Goal: Check status

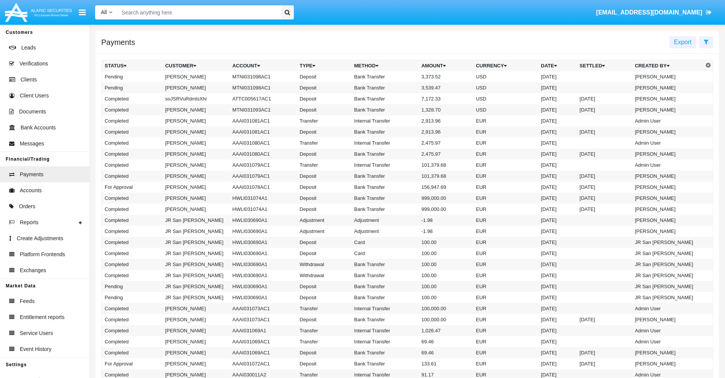
click at [706, 42] on icon at bounding box center [706, 42] width 5 height 6
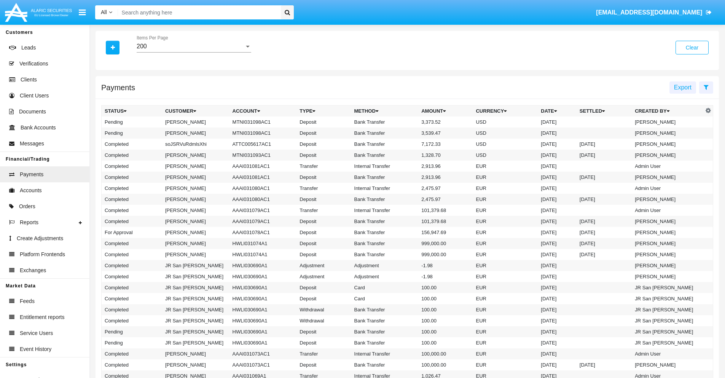
click at [194, 46] on div "200" at bounding box center [191, 46] width 108 height 7
click at [194, 52] on span "10" at bounding box center [194, 52] width 115 height 18
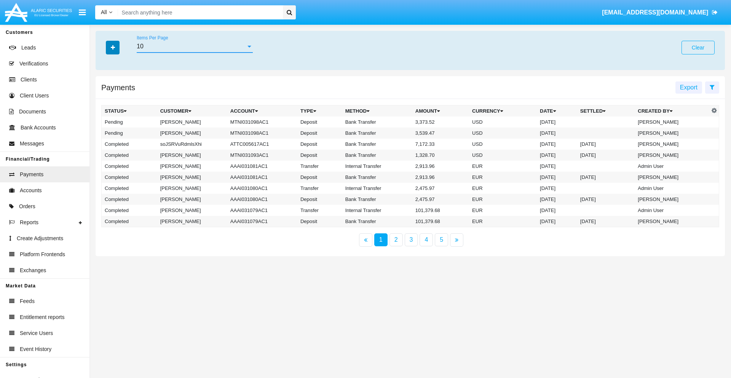
click at [113, 47] on icon "button" at bounding box center [113, 47] width 4 height 5
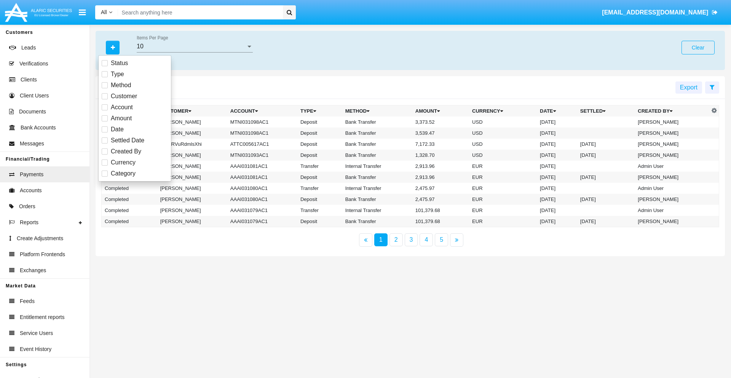
click at [119, 63] on span "Status" at bounding box center [119, 63] width 17 height 9
click at [105, 66] on input "Status" at bounding box center [104, 66] width 0 height 0
checkbox input "true"
click at [113, 47] on icon "button" at bounding box center [113, 47] width 4 height 5
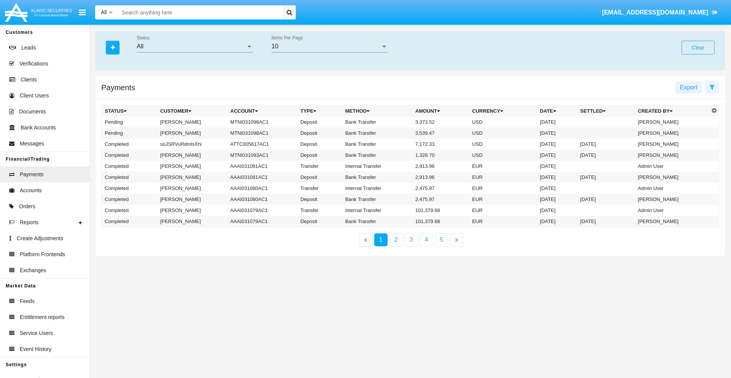
click at [195, 46] on div "All" at bounding box center [191, 46] width 109 height 7
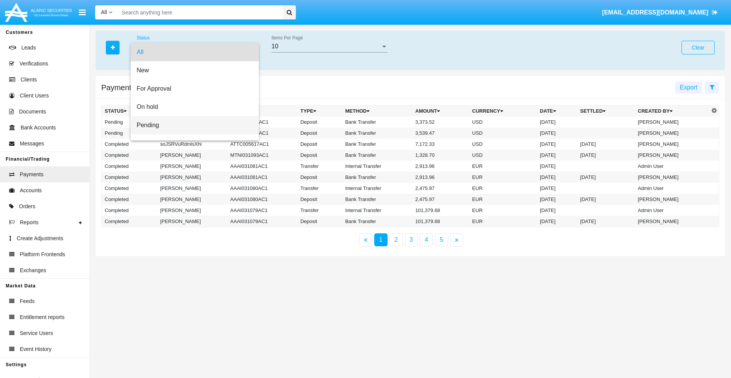
click at [192, 125] on span "Pending" at bounding box center [195, 125] width 116 height 18
